Goal: Task Accomplishment & Management: Use online tool/utility

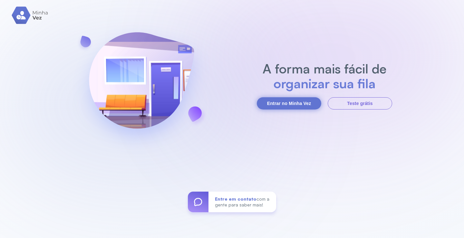
click at [304, 103] on button "Entrar no Minha Vez" at bounding box center [289, 103] width 64 height 12
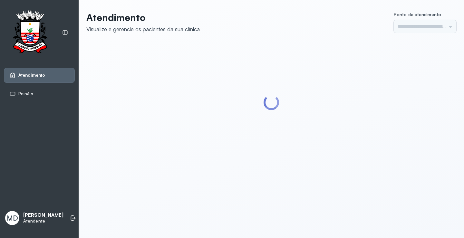
type input "*********"
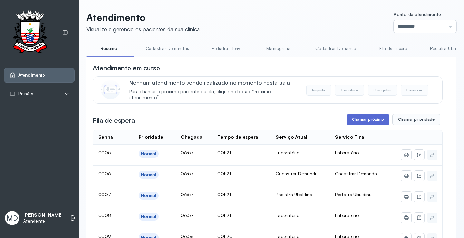
click at [357, 119] on button "Chamar próximo" at bounding box center [368, 119] width 43 height 11
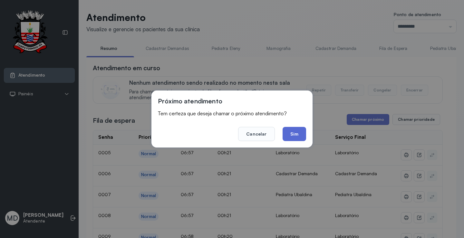
click at [300, 137] on button "Sim" at bounding box center [295, 134] width 24 height 14
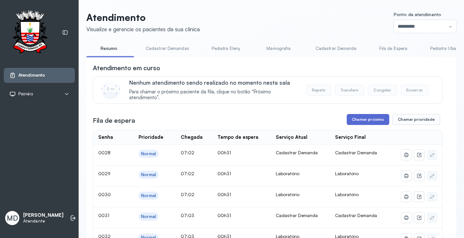
click at [355, 120] on button "Chamar próximo" at bounding box center [368, 119] width 43 height 11
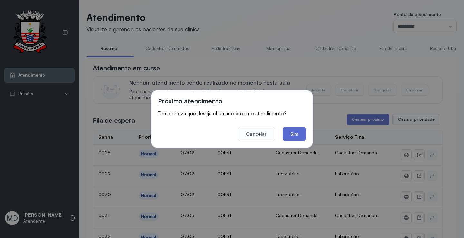
click at [299, 134] on button "Sim" at bounding box center [295, 134] width 24 height 14
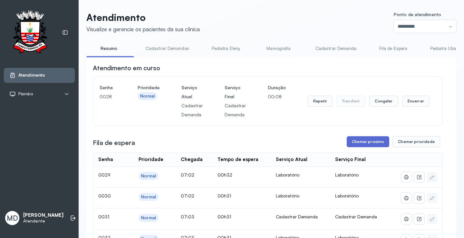
click at [364, 142] on button "Chamar próximo" at bounding box center [368, 141] width 43 height 11
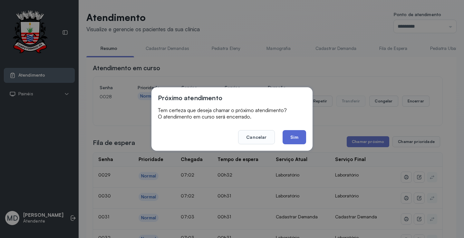
click at [288, 134] on button "Sim" at bounding box center [295, 137] width 24 height 14
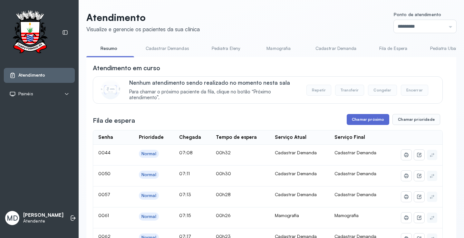
click at [374, 120] on button "Chamar próximo" at bounding box center [368, 119] width 43 height 11
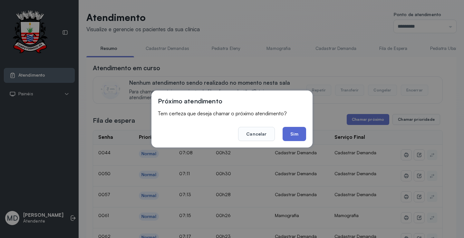
click at [296, 135] on button "Sim" at bounding box center [295, 134] width 24 height 14
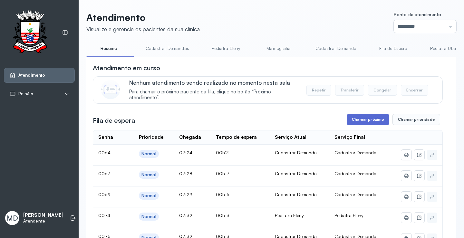
click at [354, 119] on button "Chamar próximo" at bounding box center [368, 119] width 43 height 11
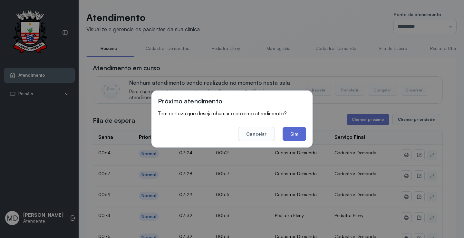
click at [298, 134] on button "Sim" at bounding box center [295, 134] width 24 height 14
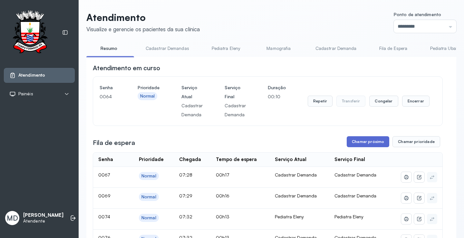
click at [374, 146] on button "Chamar próximo" at bounding box center [368, 141] width 43 height 11
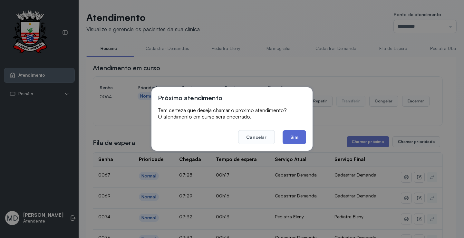
click at [289, 138] on button "Sim" at bounding box center [295, 137] width 24 height 14
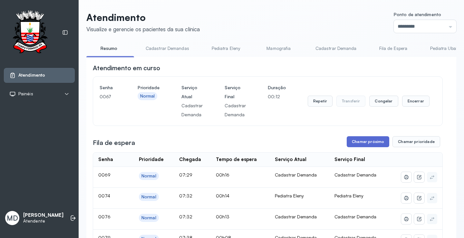
click at [362, 140] on button "Chamar próximo" at bounding box center [368, 141] width 43 height 11
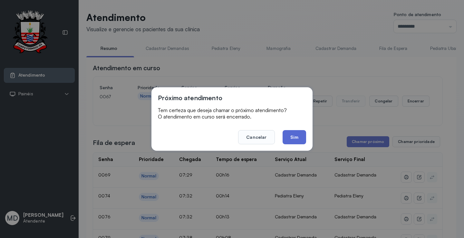
click at [292, 139] on button "Sim" at bounding box center [295, 137] width 24 height 14
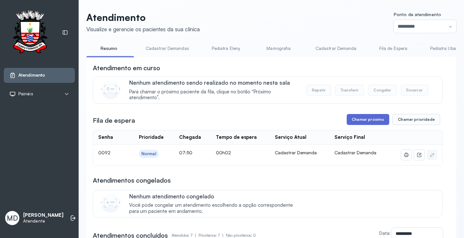
click at [377, 120] on button "Chamar próximo" at bounding box center [368, 119] width 43 height 11
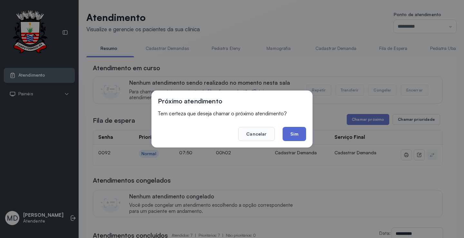
click at [298, 132] on button "Sim" at bounding box center [295, 134] width 24 height 14
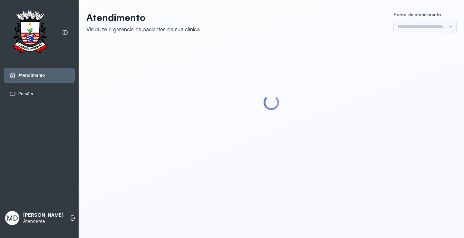
type input "*********"
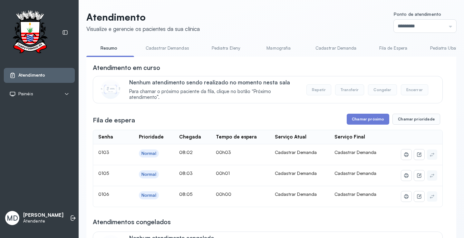
scroll to position [64, 0]
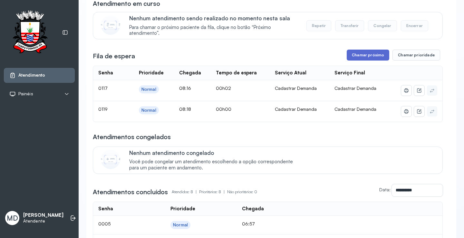
click at [367, 54] on button "Chamar próximo" at bounding box center [368, 55] width 43 height 11
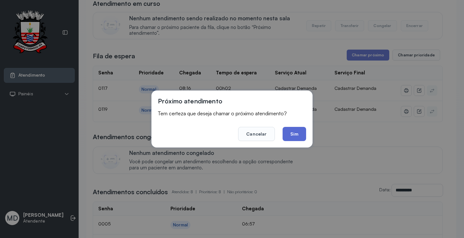
click at [295, 132] on button "Sim" at bounding box center [295, 134] width 24 height 14
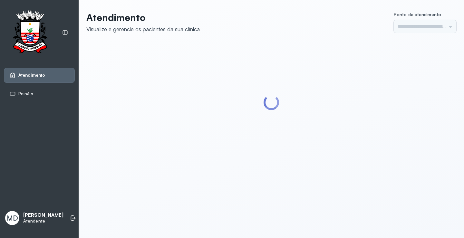
type input "*********"
